Goal: Task Accomplishment & Management: Manage account settings

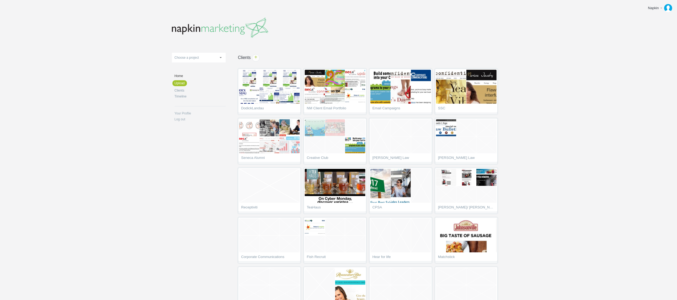
click at [164, 155] on body "Napkin Edit profile Log out Upload 11-1 & 11-2 2016 eNews Redesign 2021 Templat…" at bounding box center [338, 150] width 677 height 300
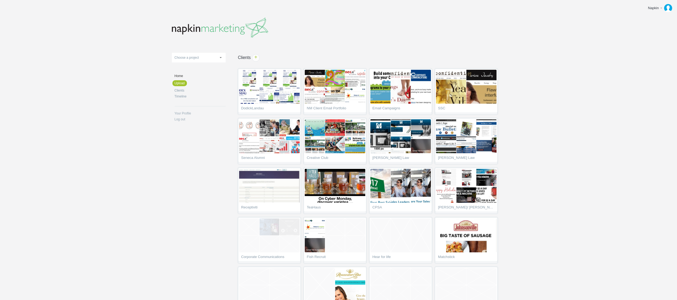
scroll to position [206, 0]
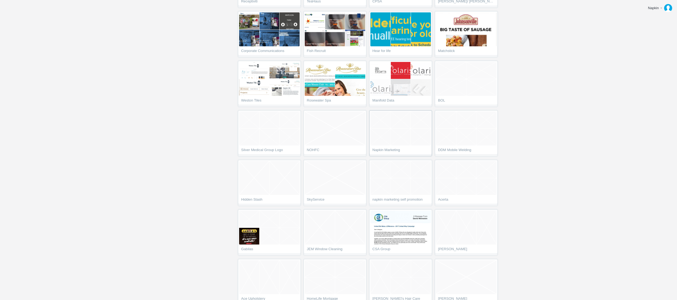
click at [396, 148] on span "Napkin Marketing" at bounding box center [400, 150] width 56 height 5
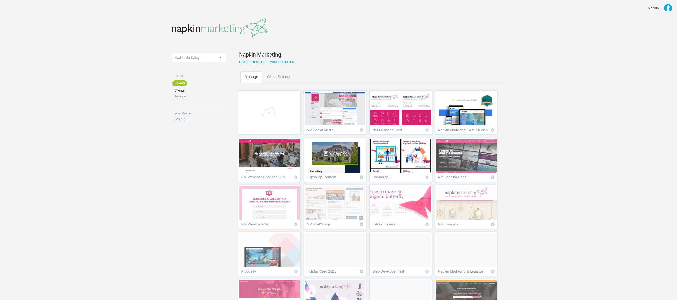
scroll to position [192, 0]
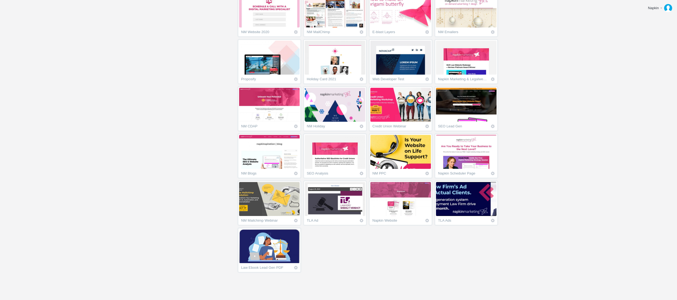
click at [275, 248] on img at bounding box center [269, 246] width 60 height 34
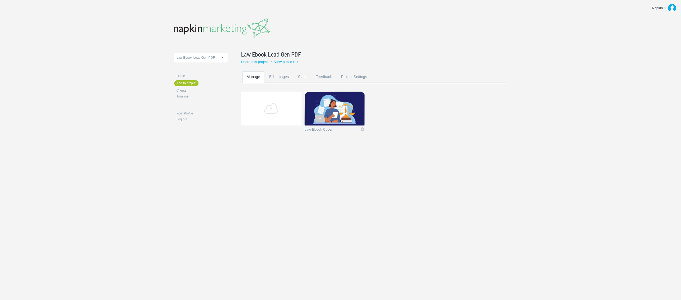
click at [357, 181] on body "Napkin Edit profile Log out Upload 11-1 & 11-2 2016 eNews Redesign 2021 Templat…" at bounding box center [340, 150] width 681 height 300
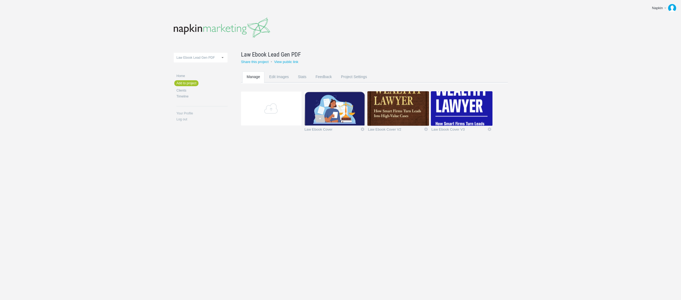
click at [518, 33] on body "Napkin Edit profile Log out Upload 11-1 & 11-2 2016 eNews Redesign 2021 Templat…" at bounding box center [340, 150] width 681 height 300
click at [362, 129] on link "Icon" at bounding box center [362, 129] width 5 height 5
click at [356, 120] on link "Delete" at bounding box center [352, 119] width 33 height 6
click at [356, 120] on link "Yeah I'm sure" at bounding box center [352, 119] width 33 height 6
